Goal: Transaction & Acquisition: Purchase product/service

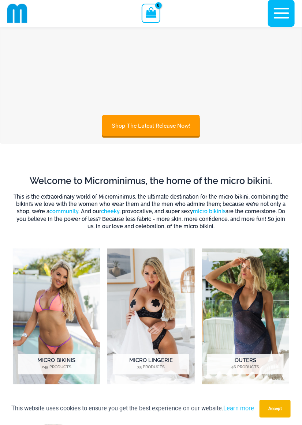
scroll to position [165, 0]
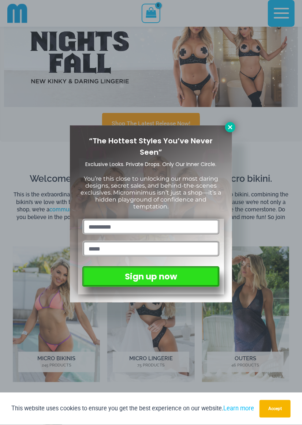
click at [229, 127] on icon at bounding box center [230, 127] width 4 height 4
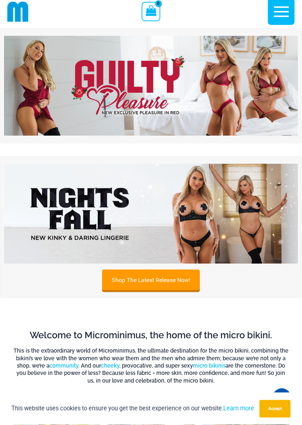
scroll to position [0, 0]
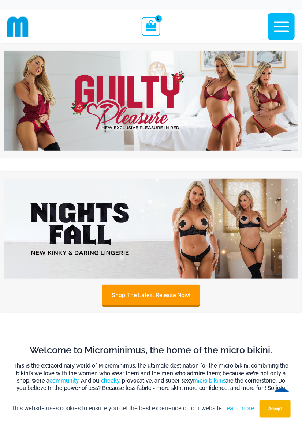
click at [273, 129] on img at bounding box center [151, 101] width 294 height 100
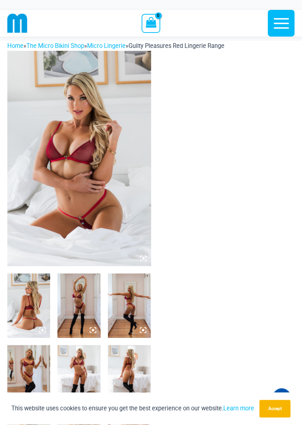
scroll to position [12, 0]
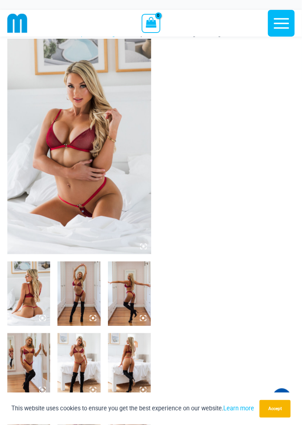
click at [92, 353] on img at bounding box center [78, 365] width 43 height 64
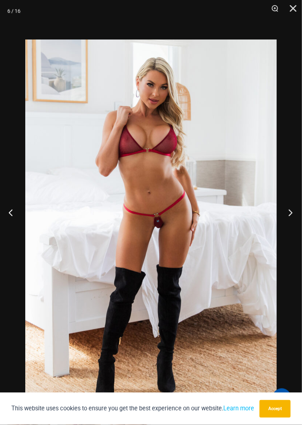
click at [292, 227] on button "Next" at bounding box center [287, 212] width 27 height 37
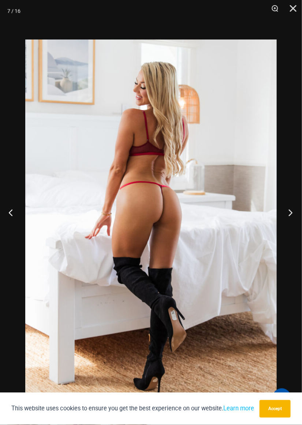
click at [291, 226] on button "Next" at bounding box center [287, 212] width 27 height 37
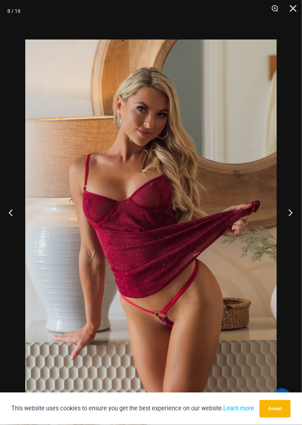
click at [287, 230] on button "Next" at bounding box center [287, 212] width 27 height 37
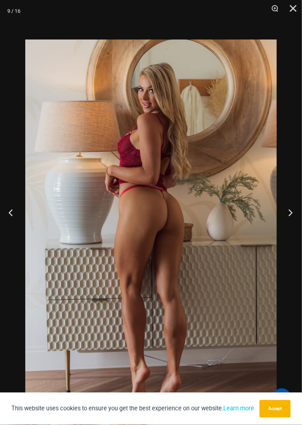
click at [286, 231] on button "Next" at bounding box center [287, 212] width 27 height 37
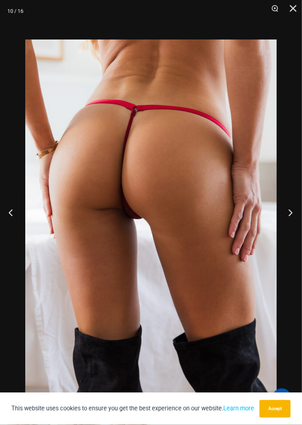
click at [285, 231] on button "Next" at bounding box center [287, 212] width 27 height 37
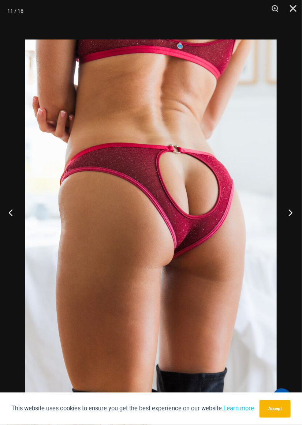
click at [284, 231] on button "Next" at bounding box center [287, 212] width 27 height 37
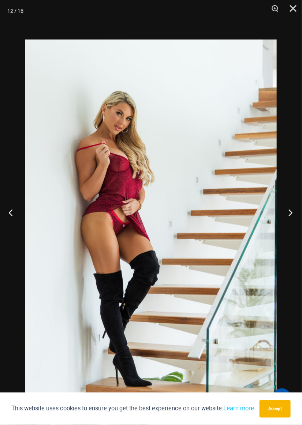
click at [281, 231] on button "Next" at bounding box center [287, 212] width 27 height 37
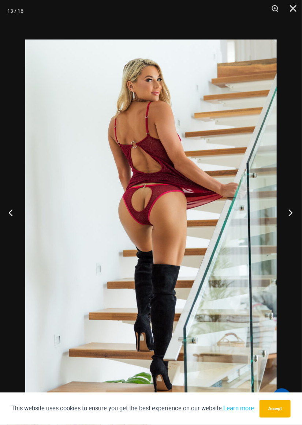
click at [280, 231] on button "Next" at bounding box center [287, 212] width 27 height 37
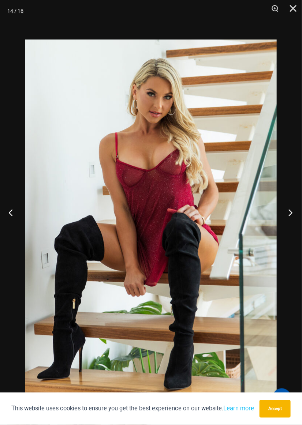
click at [281, 231] on button "Next" at bounding box center [287, 212] width 27 height 37
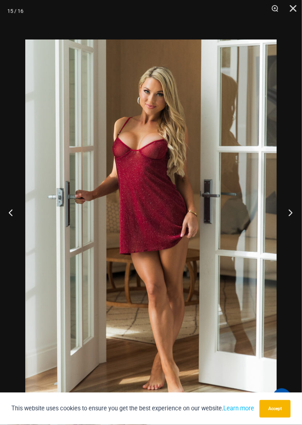
click at [276, 231] on button "Next" at bounding box center [287, 212] width 27 height 37
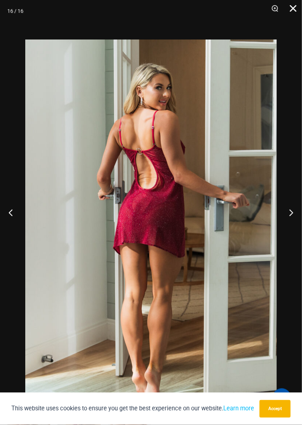
click at [294, 13] on button "Close" at bounding box center [290, 11] width 18 height 22
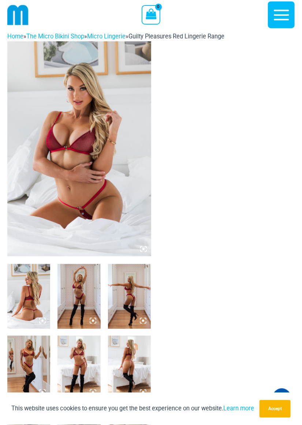
scroll to position [0, 0]
